Goal: Task Accomplishment & Management: Use online tool/utility

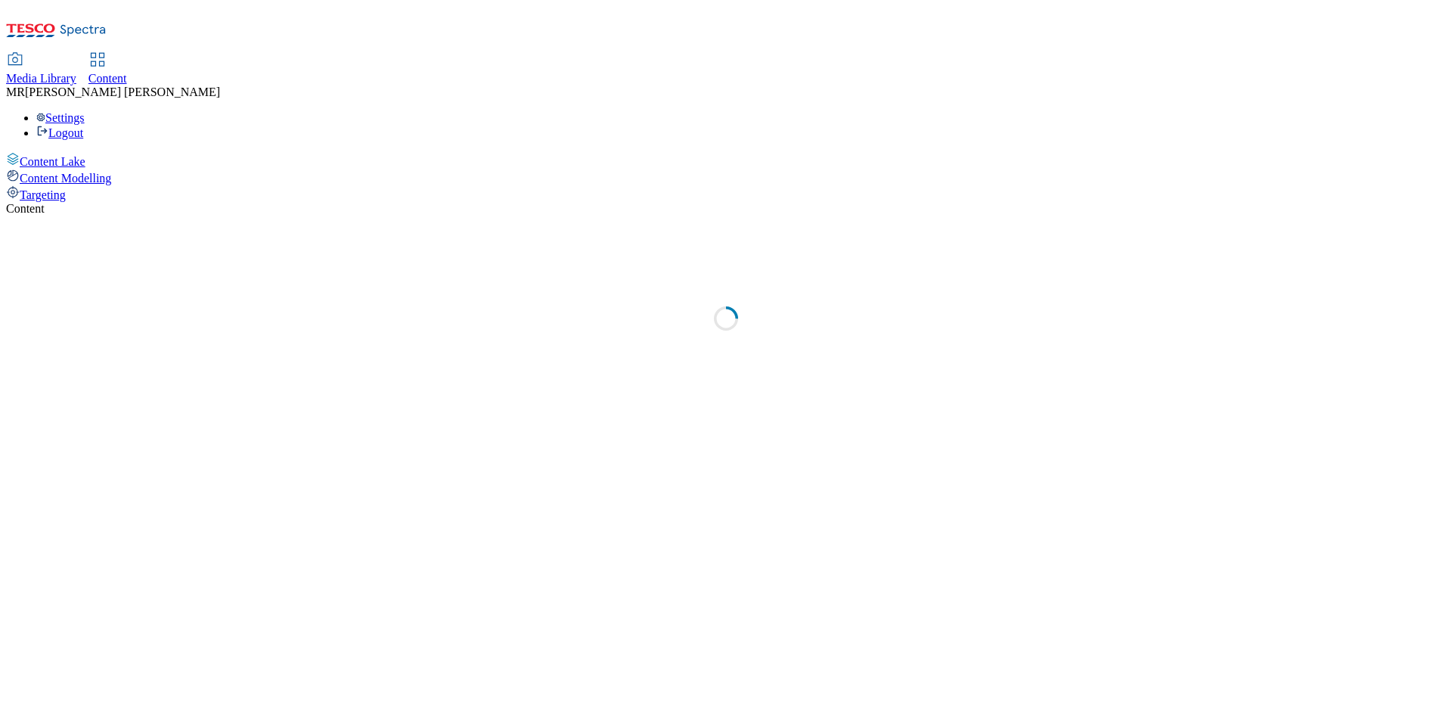
select select "ghs-[GEOGRAPHIC_DATA]"
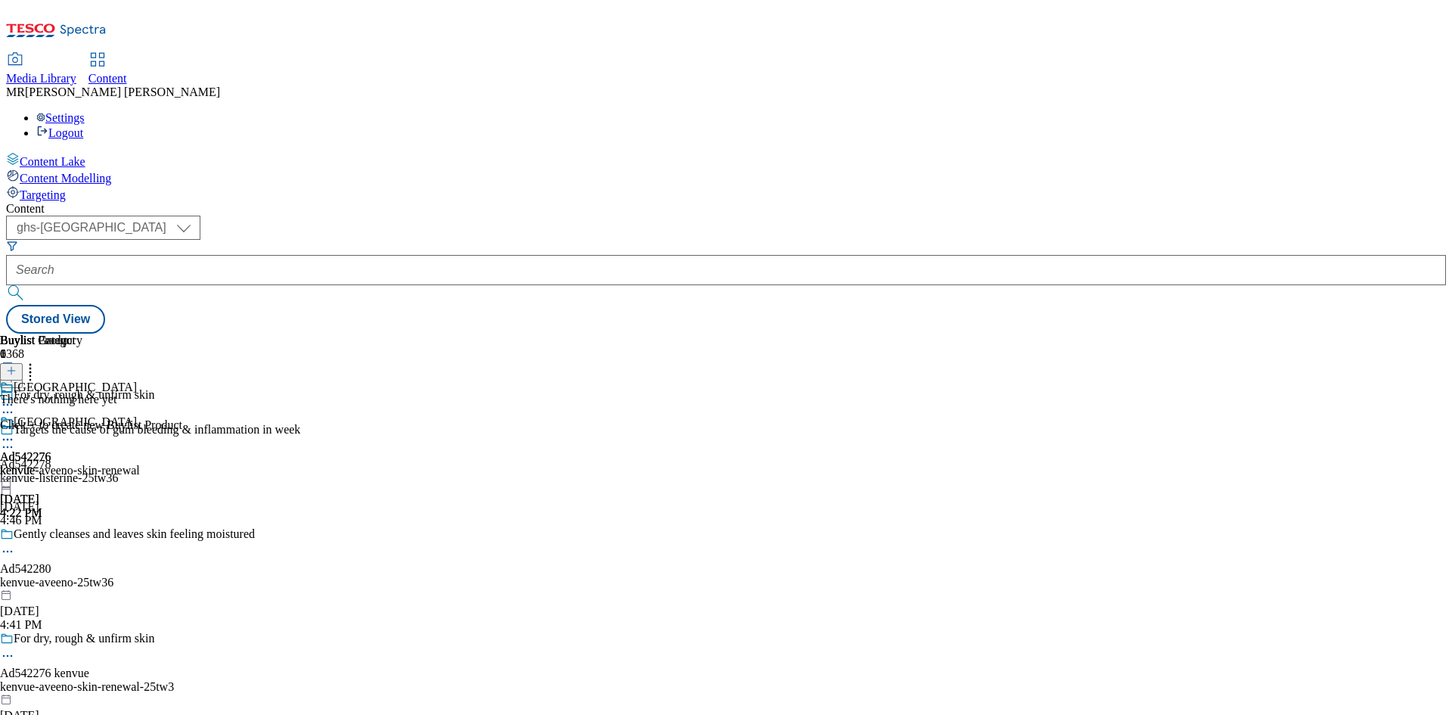
click at [15, 432] on icon at bounding box center [7, 439] width 15 height 15
click at [82, 535] on span "Preview" at bounding box center [65, 540] width 36 height 11
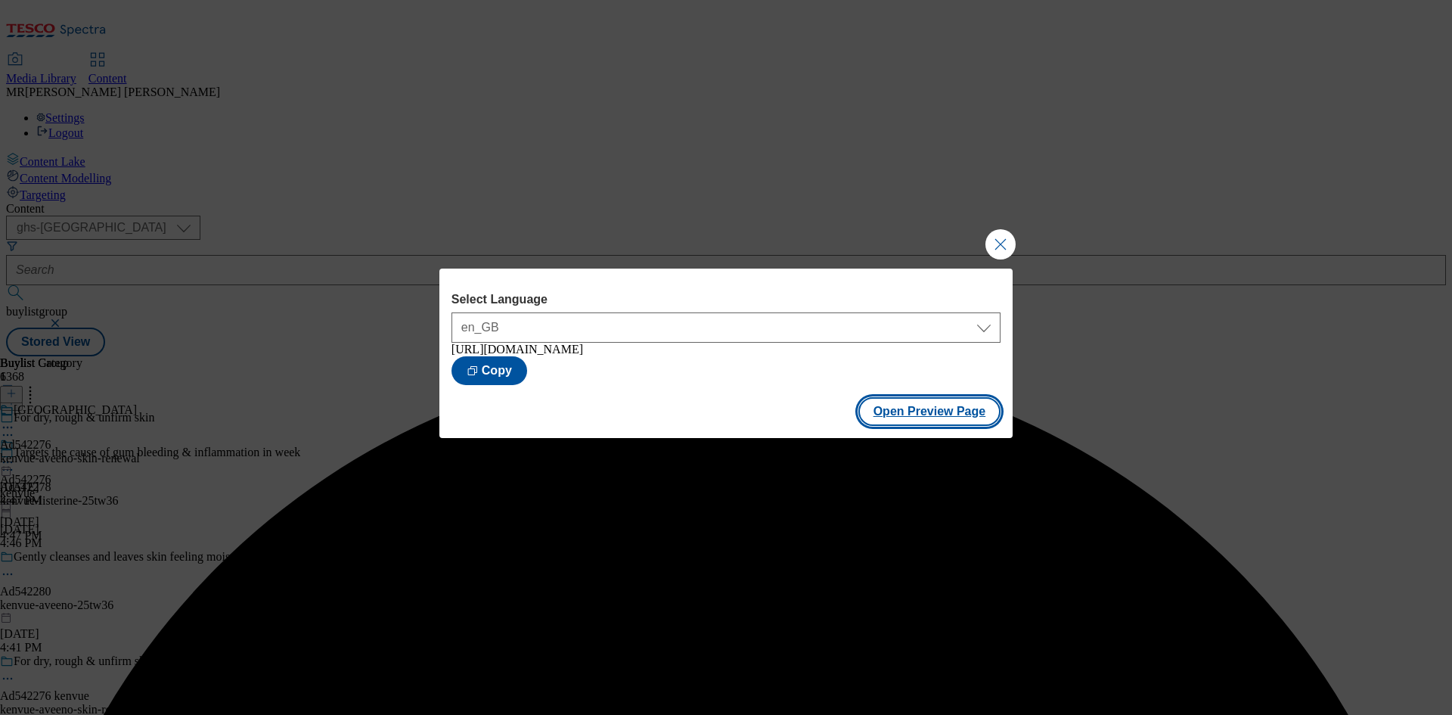
click at [924, 424] on button "Open Preview Page" at bounding box center [929, 411] width 143 height 29
click at [1000, 239] on button "Close Modal" at bounding box center [1000, 244] width 30 height 30
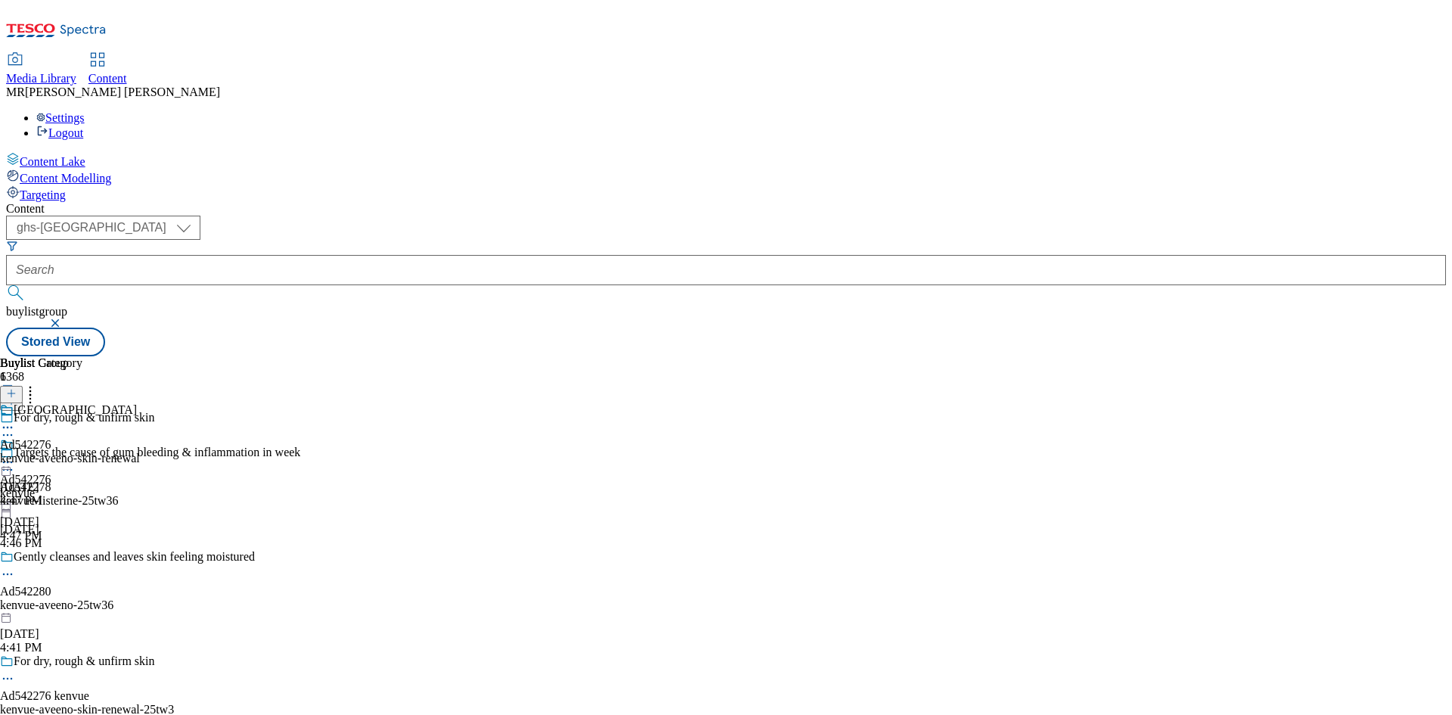
click at [51, 455] on div at bounding box center [25, 464] width 51 height 18
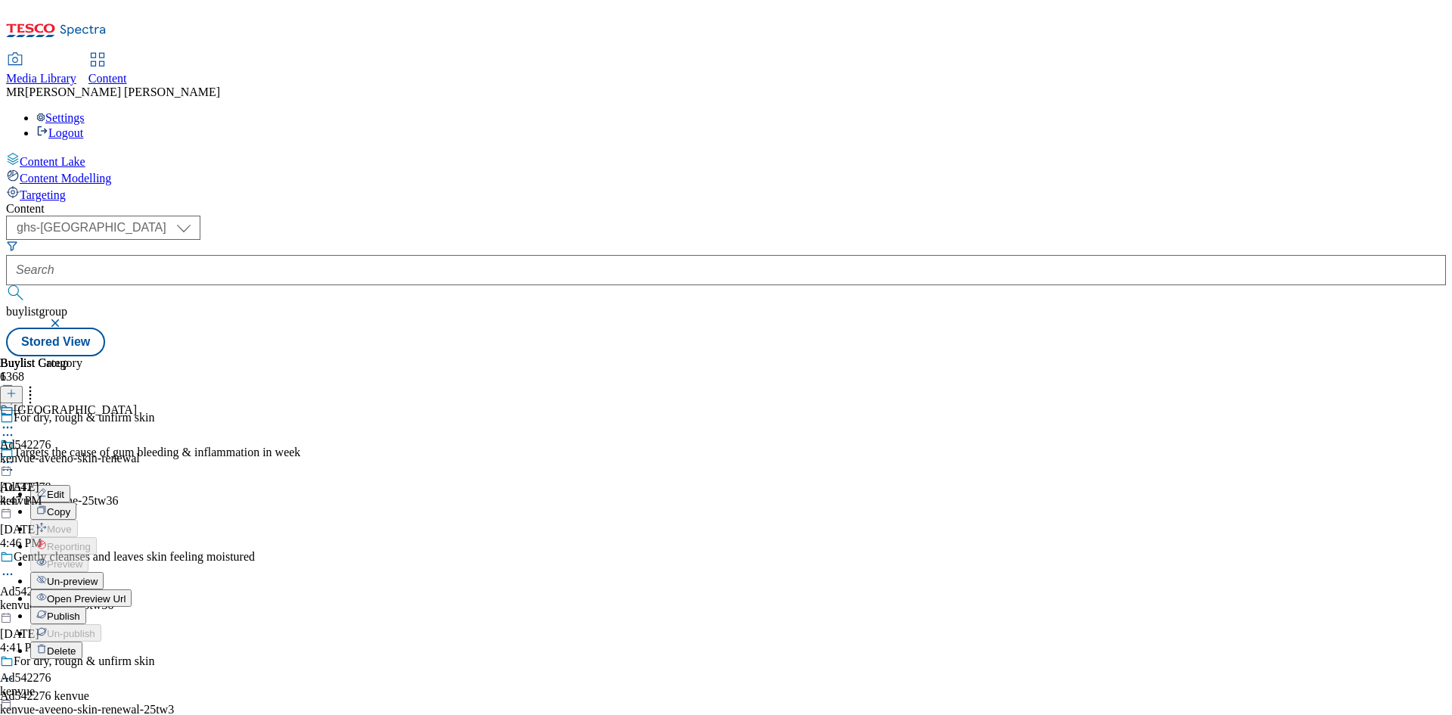
click at [80, 610] on span "Publish" at bounding box center [63, 615] width 33 height 11
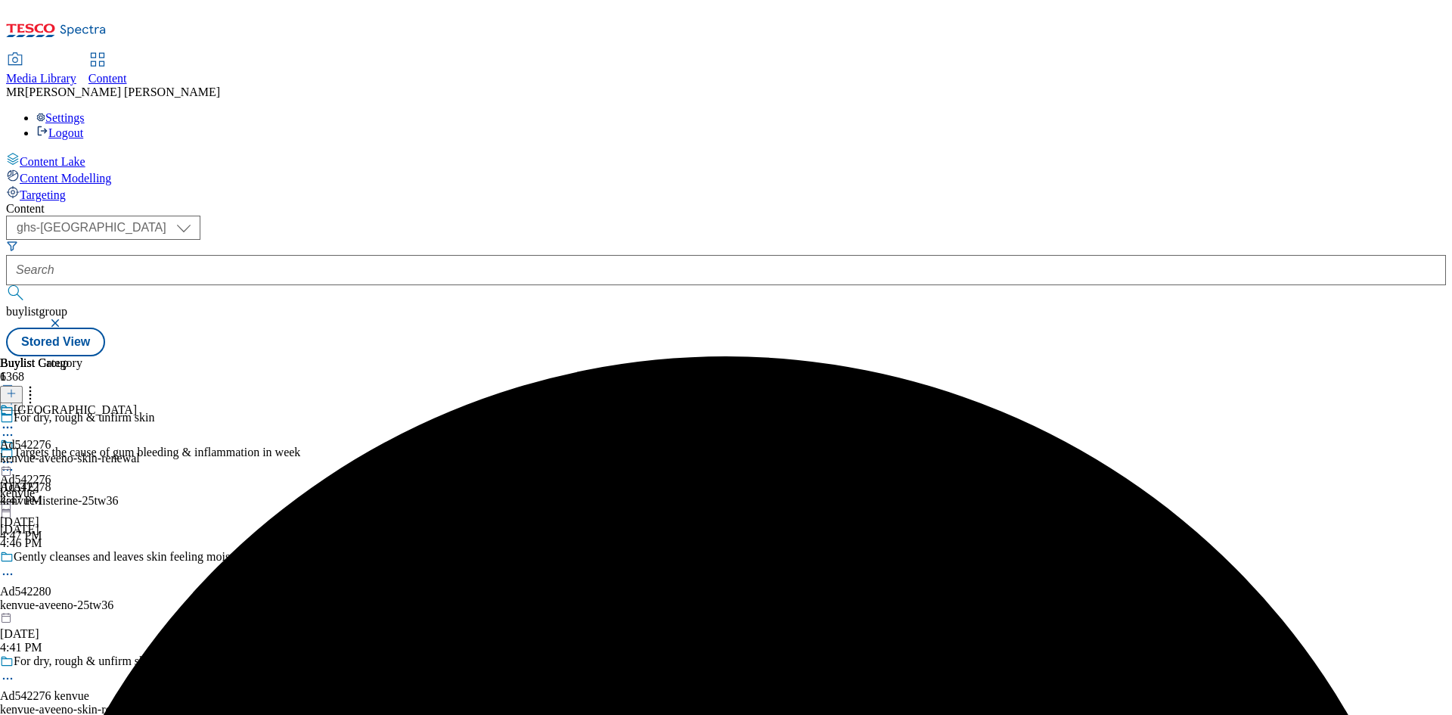
click at [51, 455] on div at bounding box center [25, 464] width 51 height 18
